Goal: Obtain resource: Download file/media

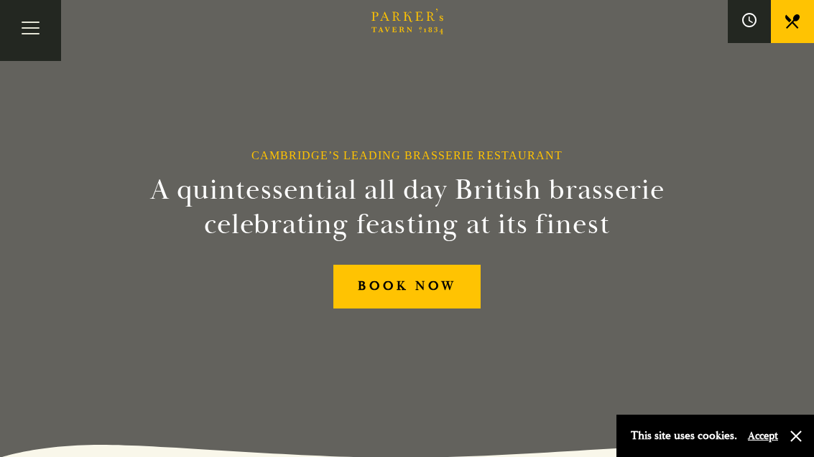
click at [10, 18] on button "Toggle navigation" at bounding box center [30, 30] width 61 height 61
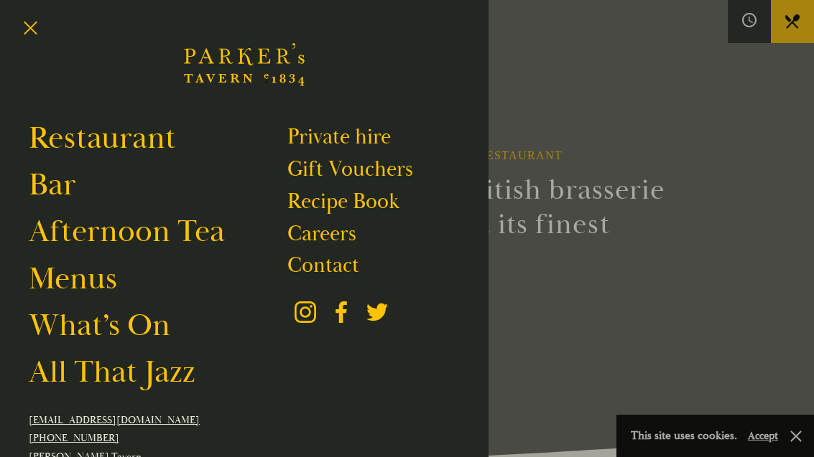
click at [73, 143] on link "Restaurant" at bounding box center [102, 138] width 147 height 39
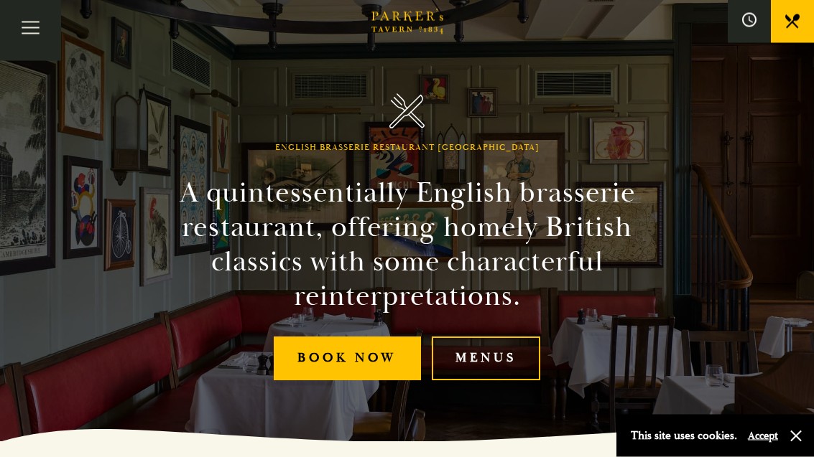
scroll to position [16, 0]
click at [481, 375] on link "Menus" at bounding box center [486, 359] width 109 height 44
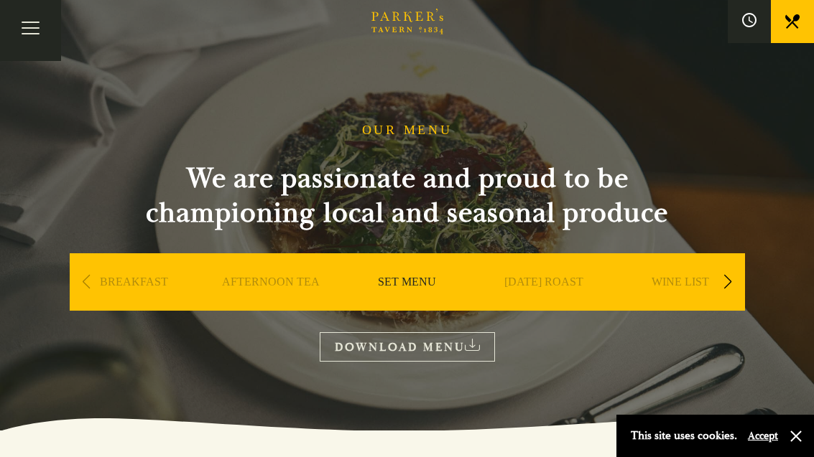
click at [542, 282] on link "[DATE] ROAST" at bounding box center [543, 303] width 79 height 57
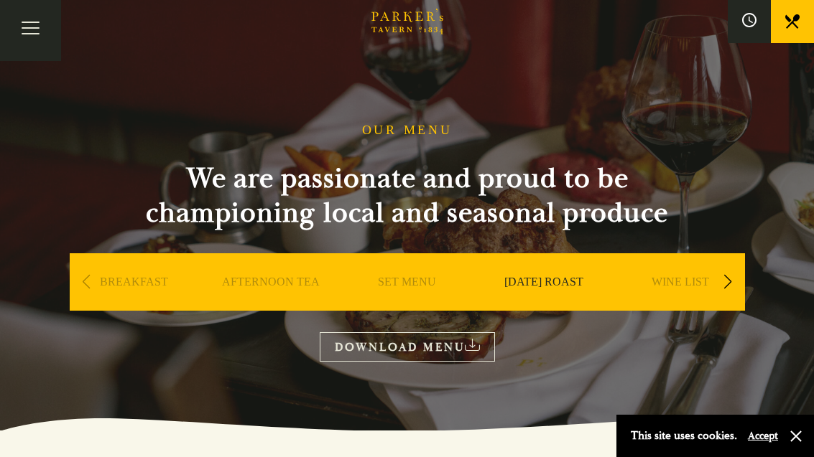
click at [361, 349] on link "DOWNLOAD MENU" at bounding box center [407, 347] width 175 height 29
